Goal: Information Seeking & Learning: Learn about a topic

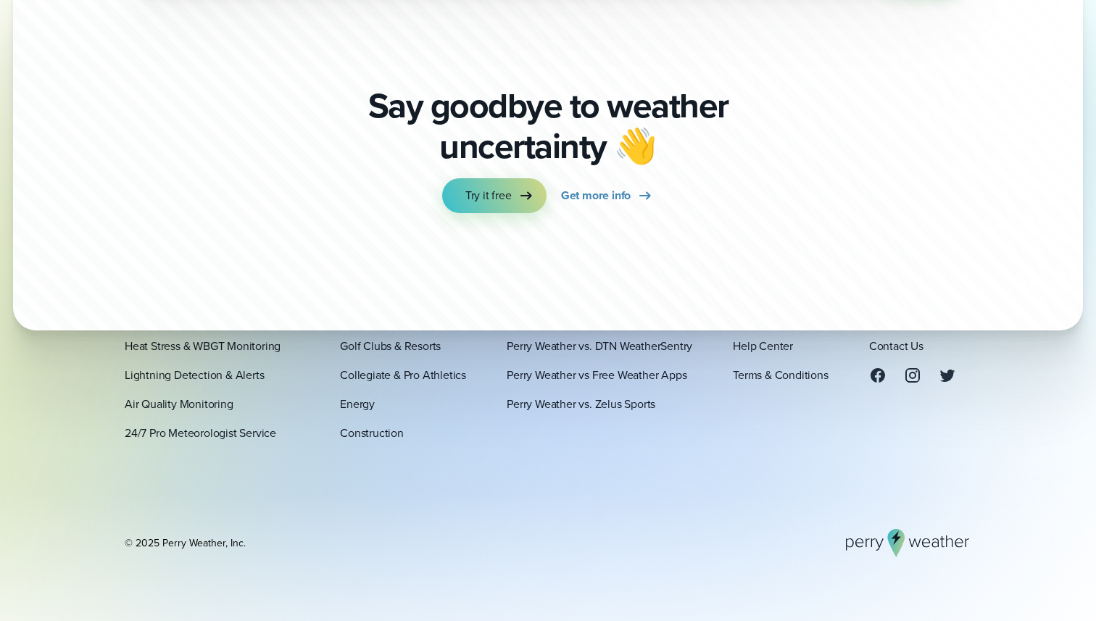
scroll to position [4897, 0]
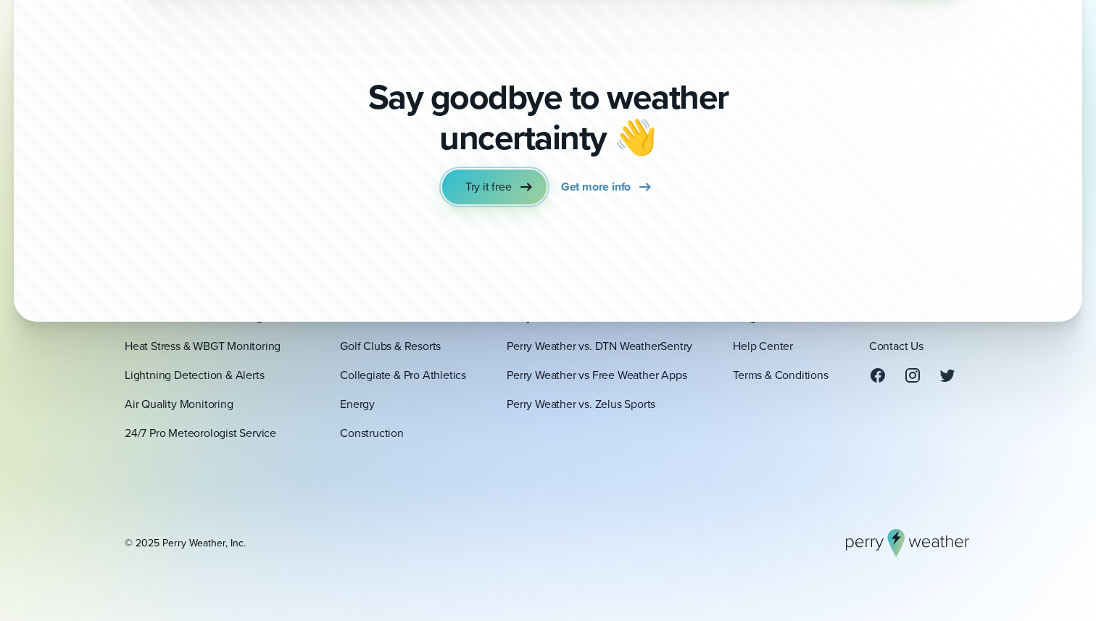
click at [510, 192] on span "Try it free" at bounding box center [489, 186] width 46 height 17
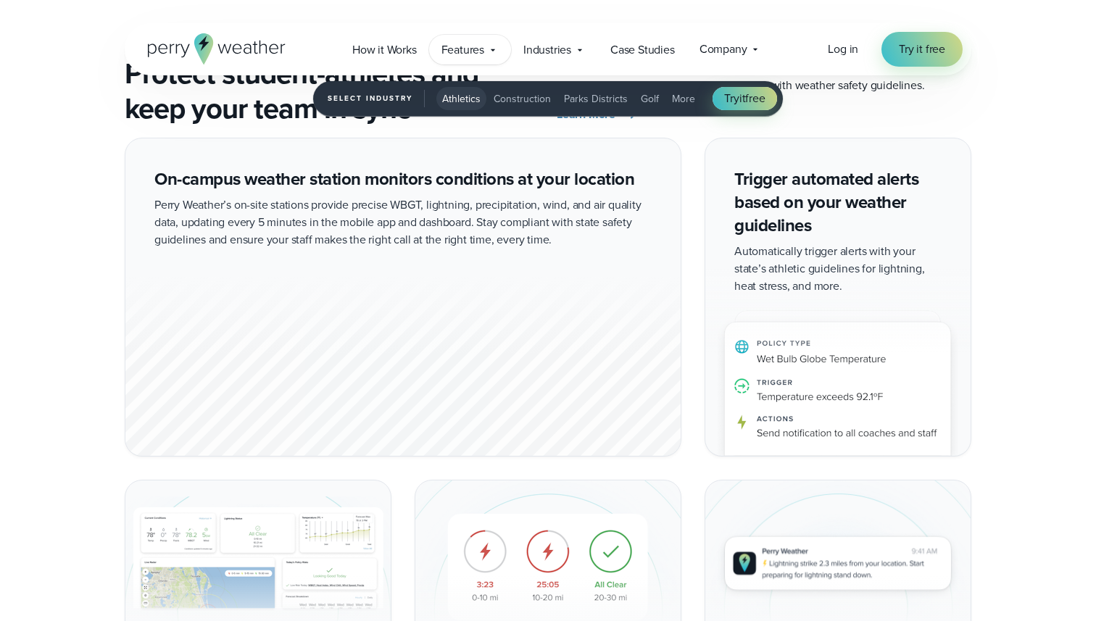
scroll to position [2164, 0]
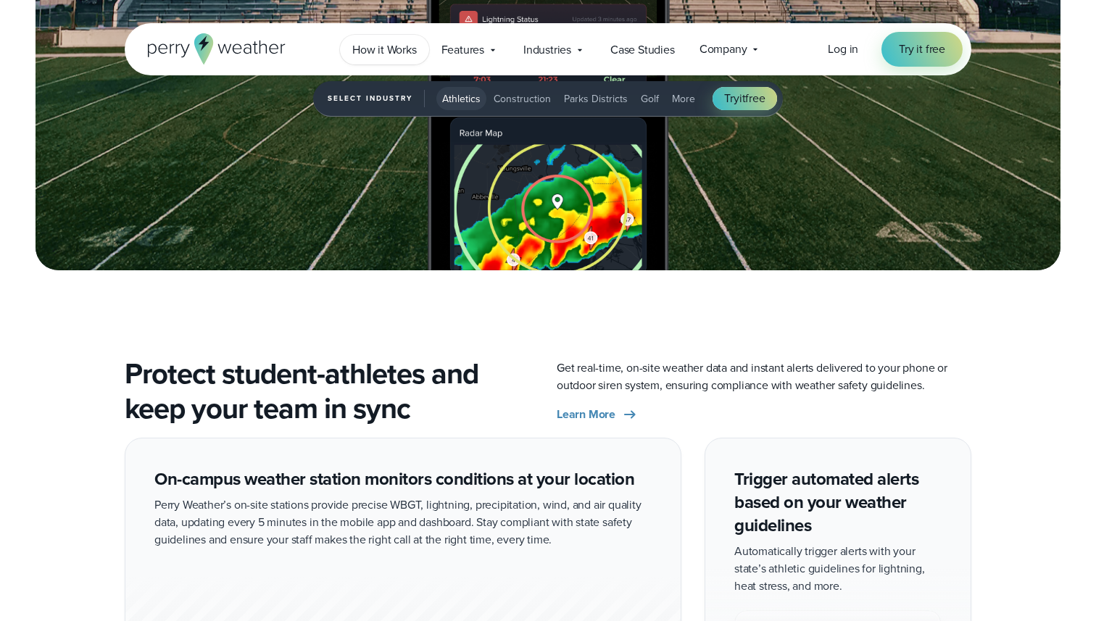
click at [399, 47] on span "How it Works" at bounding box center [384, 49] width 65 height 17
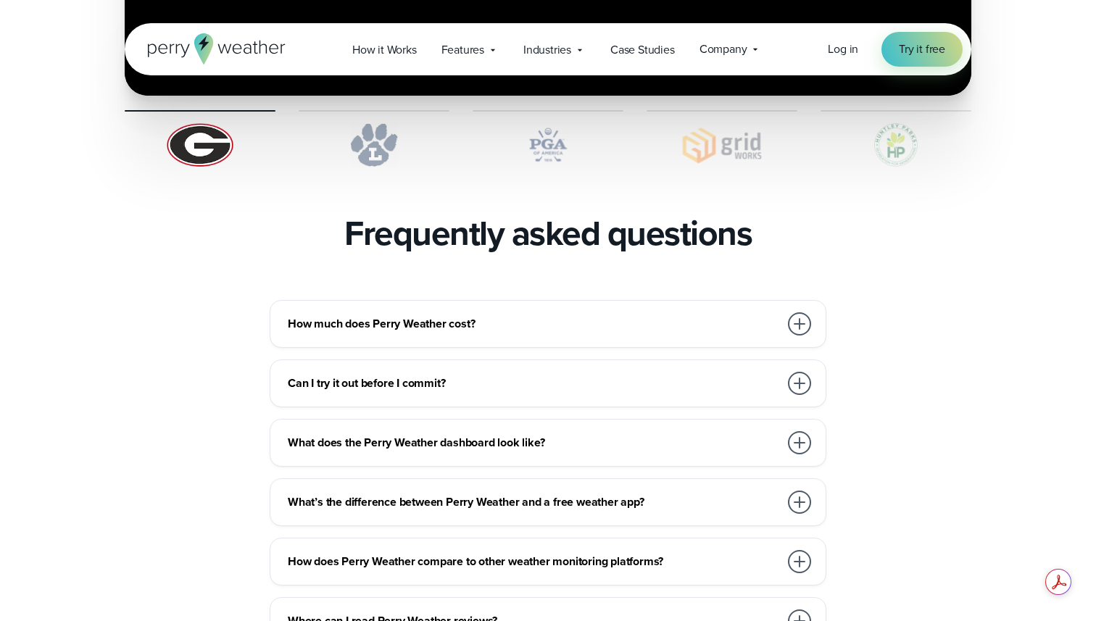
scroll to position [3036, 0]
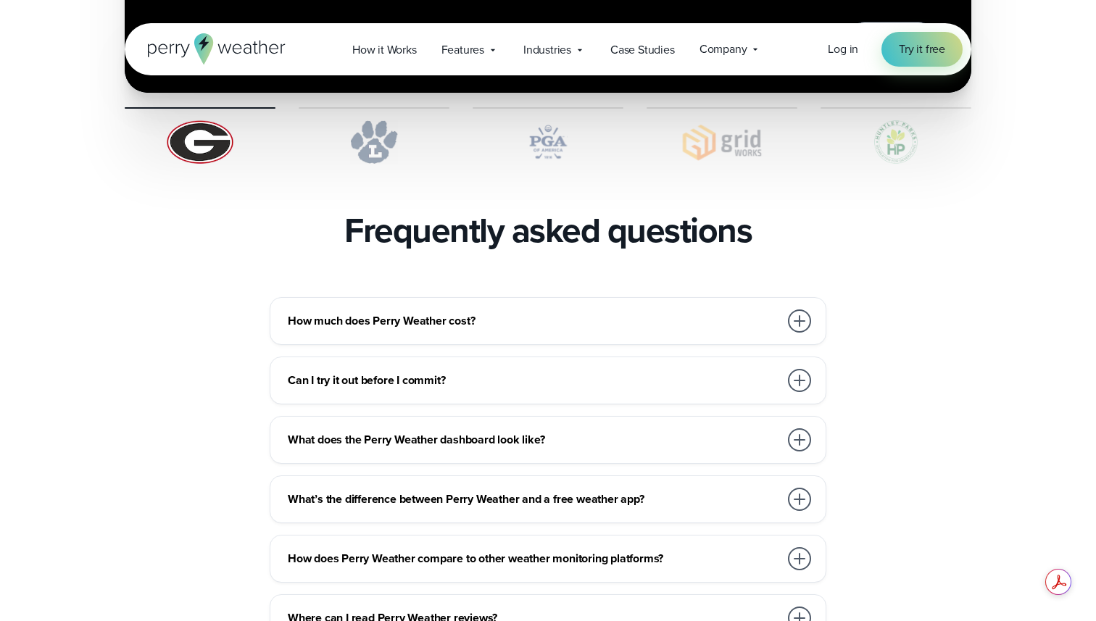
click at [521, 313] on h3 "How much does Perry Weather cost?" at bounding box center [534, 321] width 492 height 17
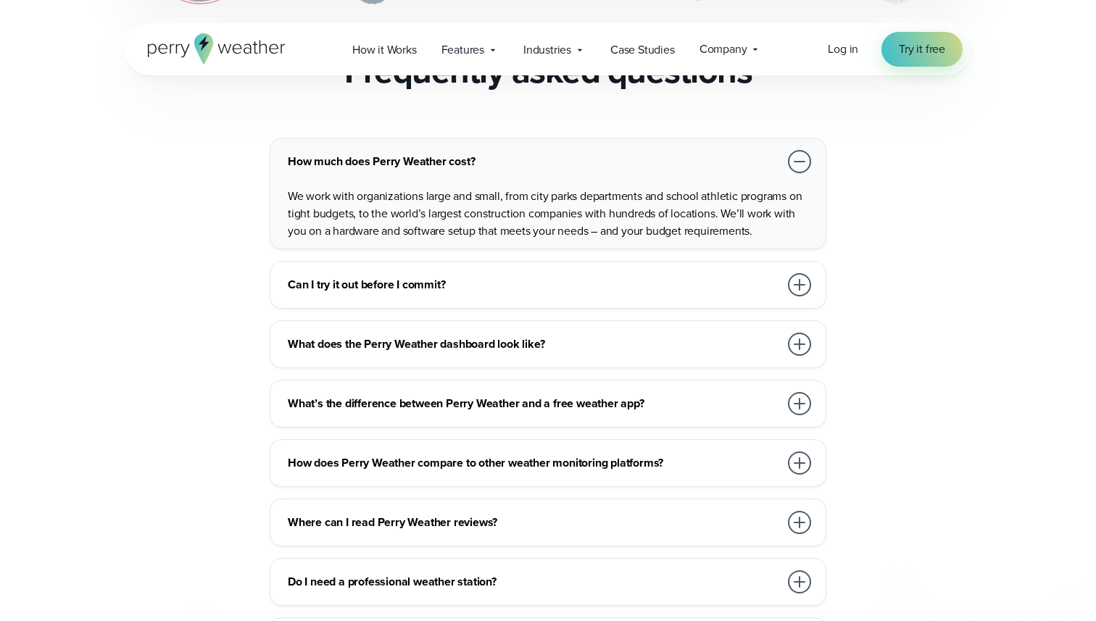
scroll to position [3204, 0]
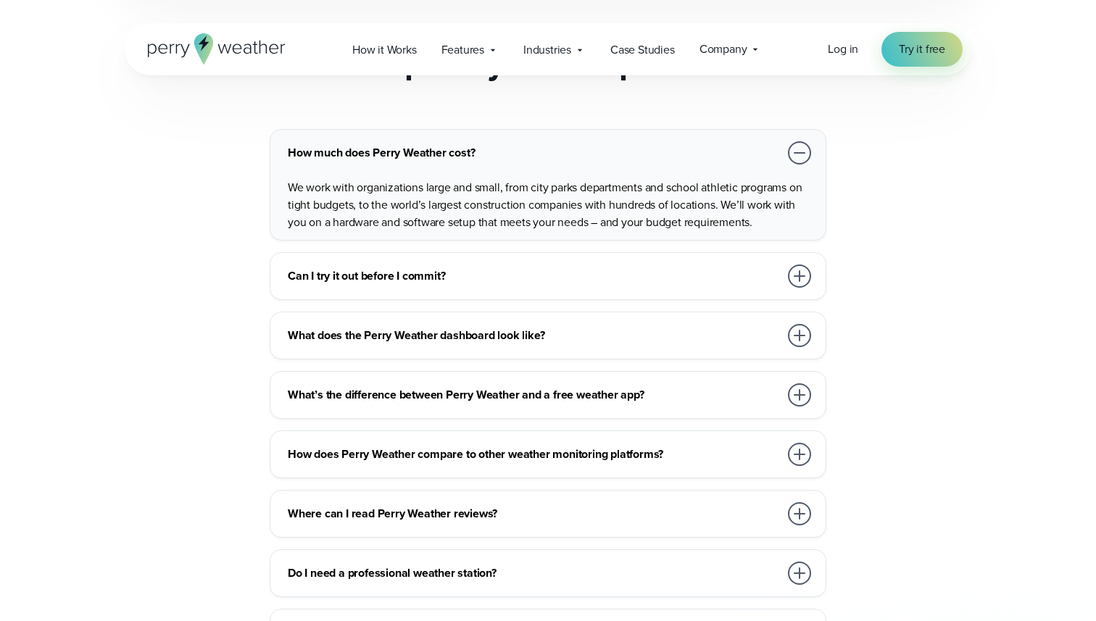
click at [582, 386] on h3 "What’s the difference between Perry Weather and a free weather app?" at bounding box center [534, 394] width 492 height 17
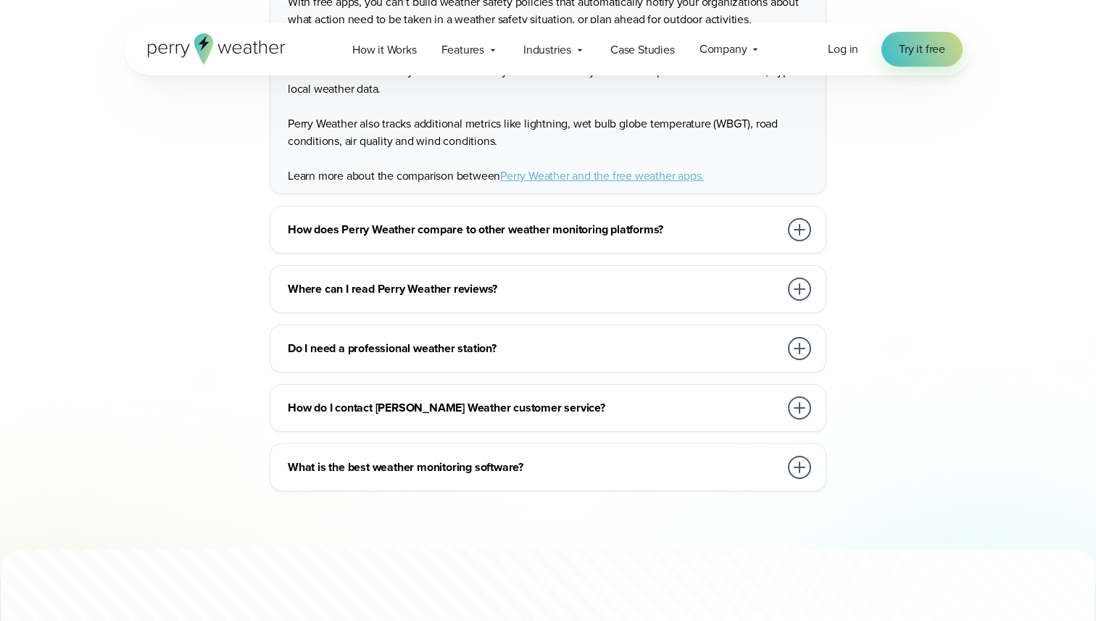
scroll to position [3638, 0]
